Goal: Transaction & Acquisition: Purchase product/service

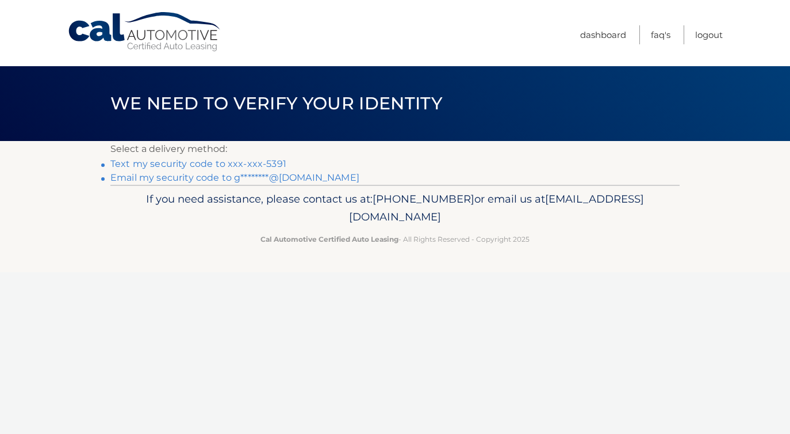
click at [273, 165] on link "Text my security code to xxx-xxx-5391" at bounding box center [198, 163] width 176 height 11
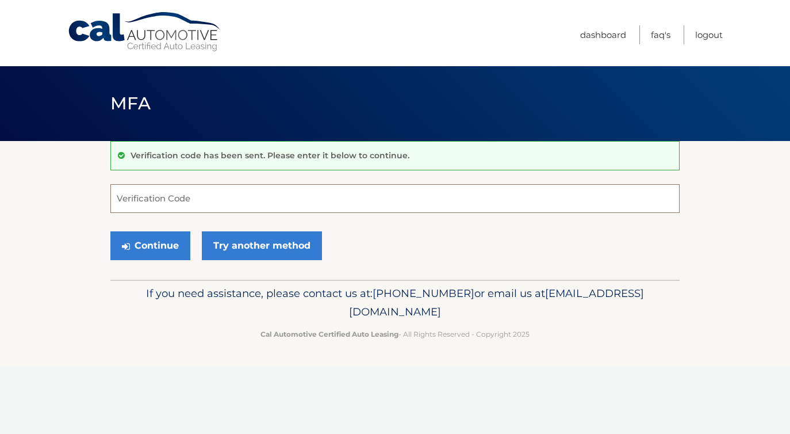
click at [244, 208] on input "Verification Code" at bounding box center [395, 198] width 570 height 29
type input "905380"
click at [166, 249] on button "Continue" at bounding box center [150, 245] width 80 height 29
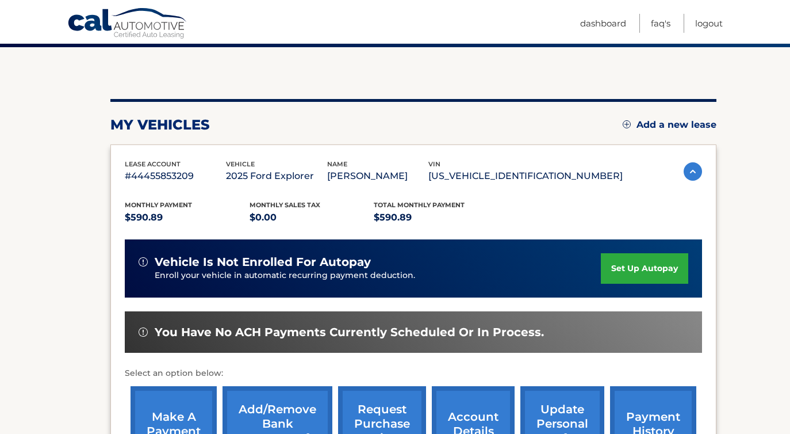
scroll to position [163, 0]
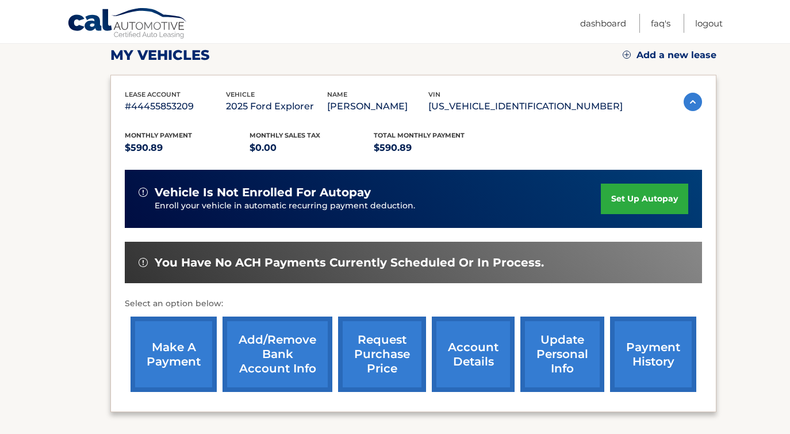
click at [156, 348] on link "make a payment" at bounding box center [174, 353] width 86 height 75
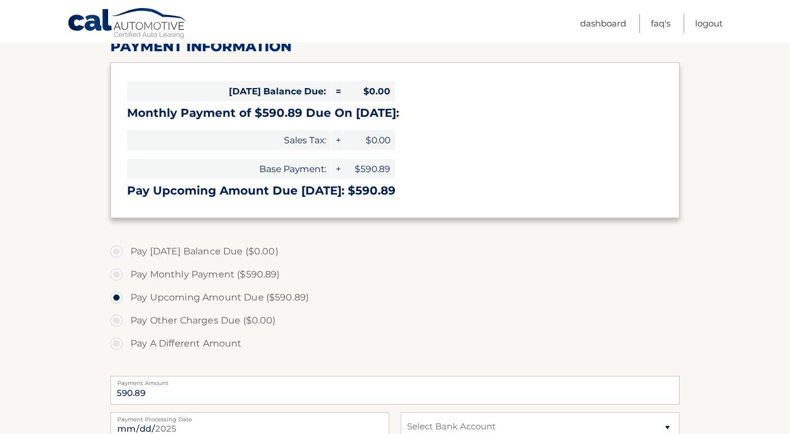
scroll to position [161, 0]
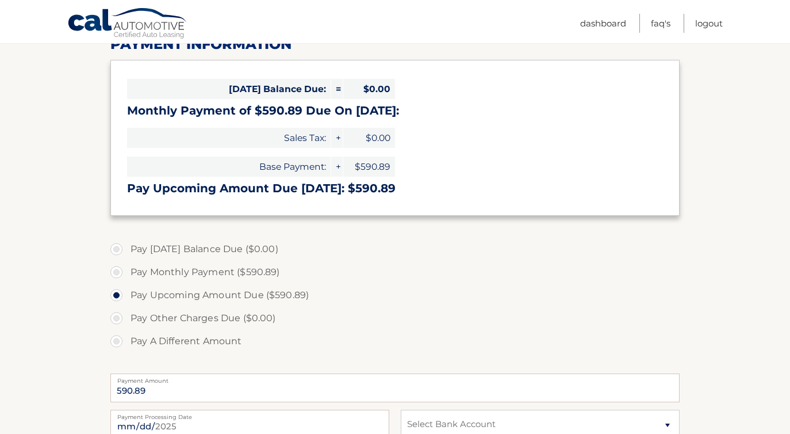
click at [117, 271] on label "Pay Monthly Payment ($590.89)" at bounding box center [395, 272] width 570 height 23
click at [117, 271] on input "Pay Monthly Payment ($590.89)" at bounding box center [121, 270] width 12 height 18
radio input "true"
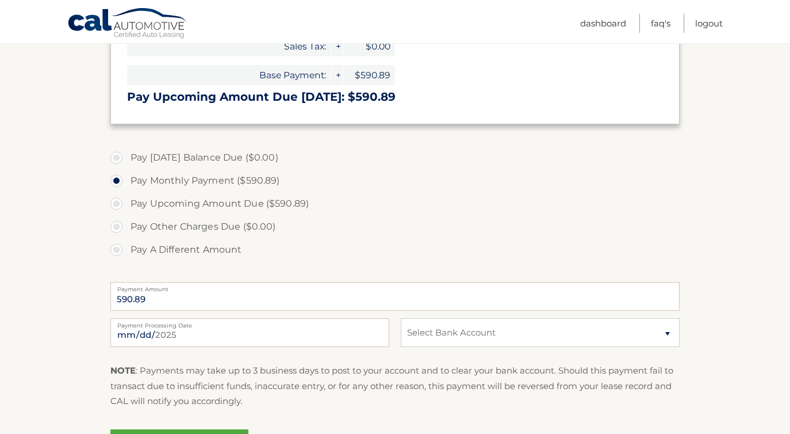
scroll to position [257, 0]
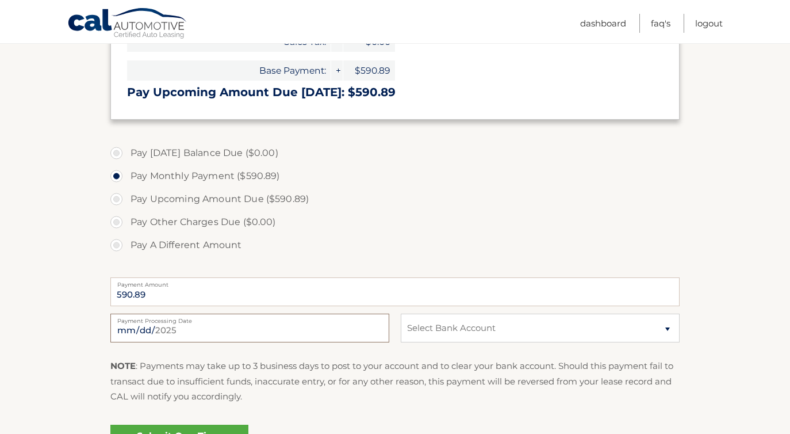
click at [271, 327] on input "2025-09-14" at bounding box center [249, 328] width 279 height 29
click at [437, 330] on select "Select Bank Account Checking XCEL FEDERAL CREDIT UNION *****1694 Checking USAA …" at bounding box center [540, 328] width 279 height 29
select select "OGIyMDdkNGYtY2NhYi00MGU5LTljZDUtMTQ1N2QzZDJkZDNm"
click at [401, 314] on select "Select Bank Account Checking XCEL FEDERAL CREDIT UNION *****1694 Checking USAA …" at bounding box center [540, 328] width 279 height 29
click at [394, 373] on p "NOTE : Payments may take up to 3 business days to post to your account and to c…" at bounding box center [395, 380] width 570 height 45
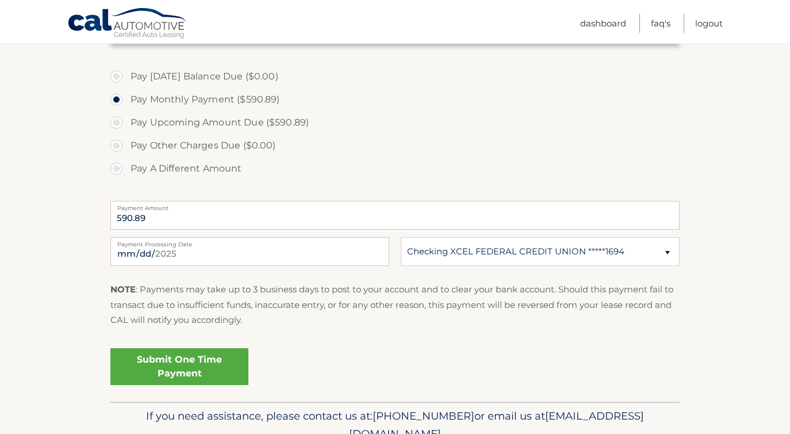
scroll to position [336, 0]
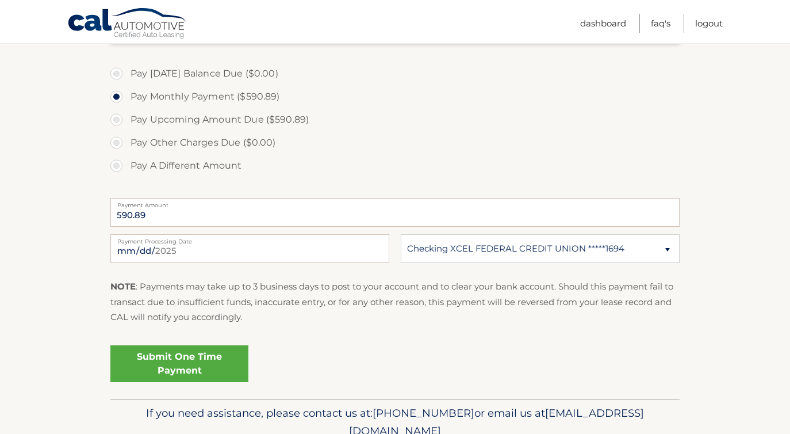
click at [186, 356] on link "Submit One Time Payment" at bounding box center [179, 363] width 138 height 37
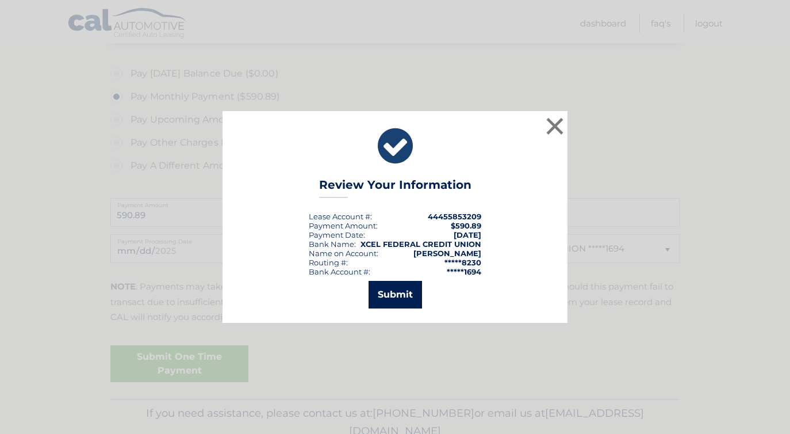
click at [398, 291] on button "Submit" at bounding box center [396, 295] width 54 height 28
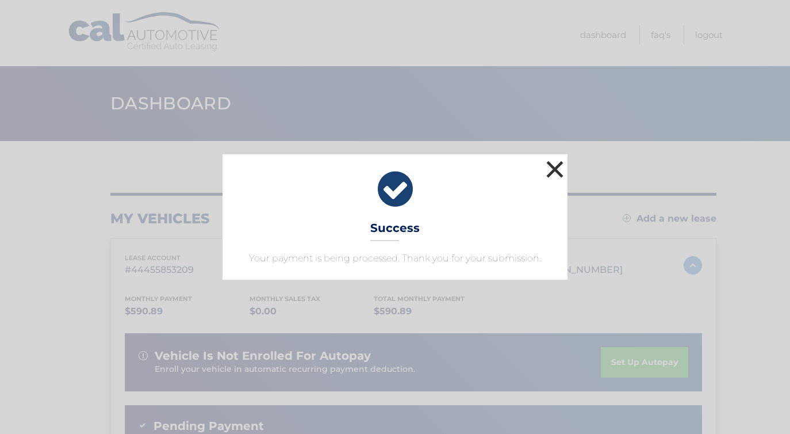
click at [554, 166] on button "×" at bounding box center [555, 169] width 23 height 23
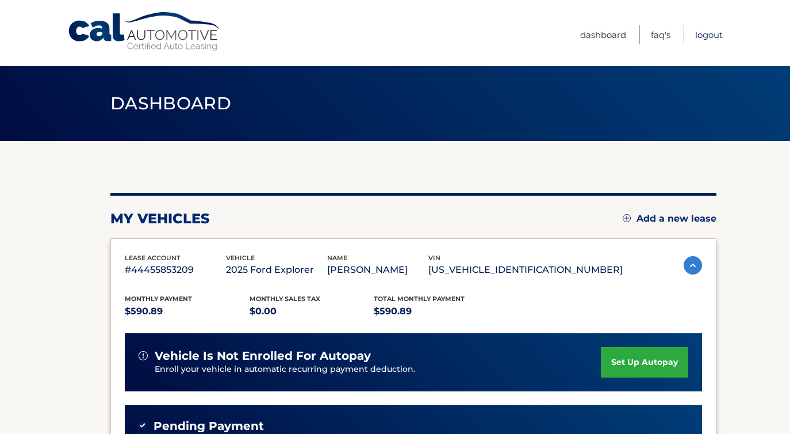
click at [702, 33] on link "Logout" at bounding box center [710, 34] width 28 height 19
